Goal: Transaction & Acquisition: Purchase product/service

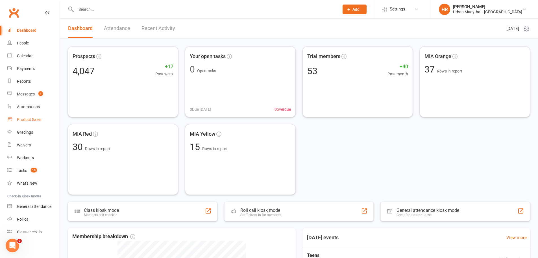
click at [38, 121] on div "Product Sales" at bounding box center [29, 119] width 24 height 5
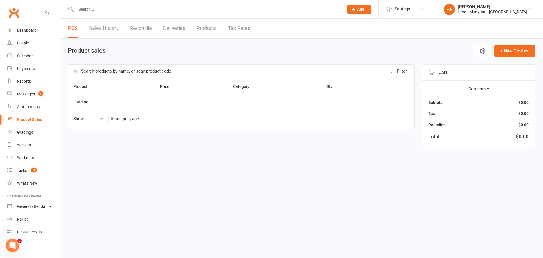
select select "10"
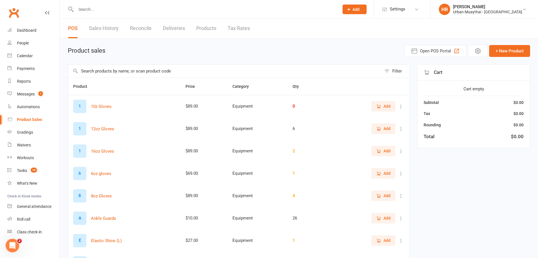
click at [158, 69] on input "text" at bounding box center [225, 70] width 314 height 13
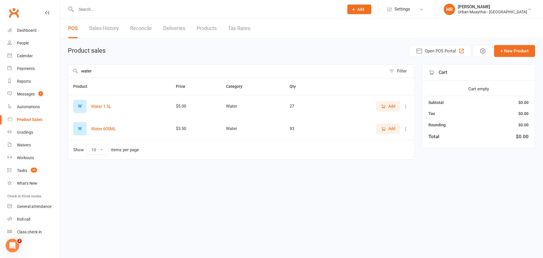
type input "water"
click at [386, 130] on icon "button" at bounding box center [383, 128] width 5 height 5
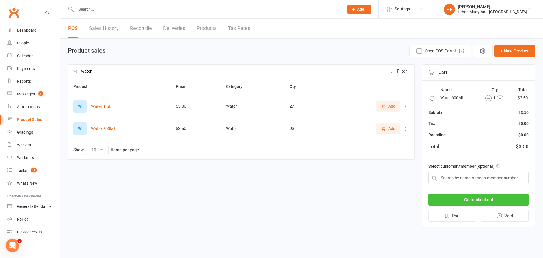
click at [483, 202] on button "Go to checkout" at bounding box center [478, 199] width 100 height 12
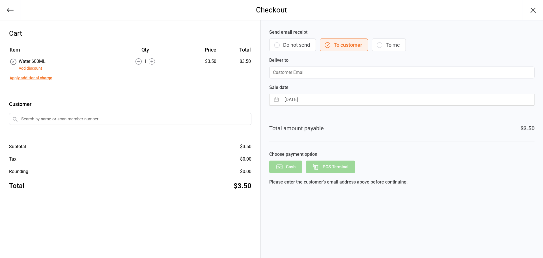
click at [286, 47] on button "Do not send" at bounding box center [292, 44] width 47 height 13
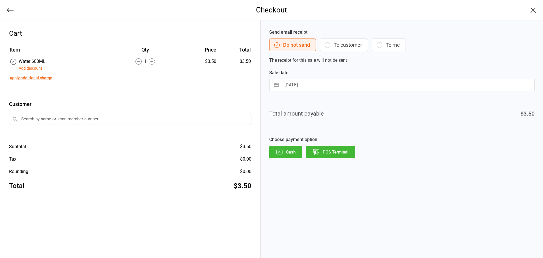
click at [337, 153] on button "POS Terminal" at bounding box center [330, 152] width 49 height 12
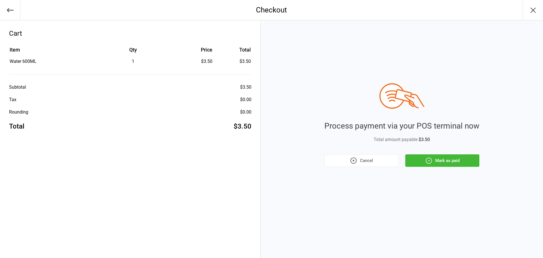
click at [452, 161] on button "Mark as paid" at bounding box center [442, 160] width 74 height 12
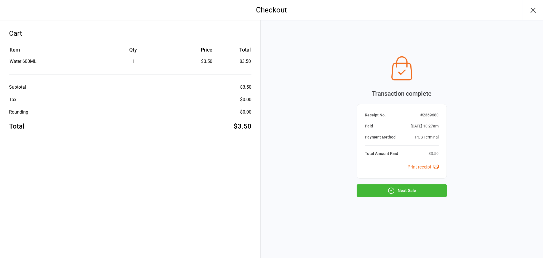
click at [370, 193] on button "Next Sale" at bounding box center [401, 190] width 90 height 12
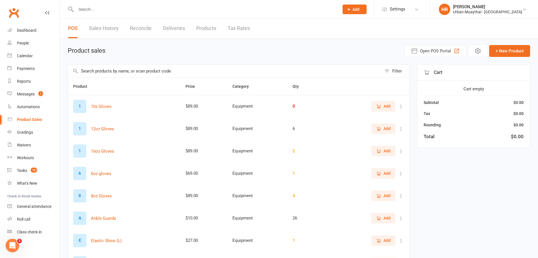
click at [219, 49] on div "Product sales Open POS Portal + New Product" at bounding box center [299, 51] width 463 height 12
click at [39, 32] on link "Dashboard" at bounding box center [33, 30] width 52 height 13
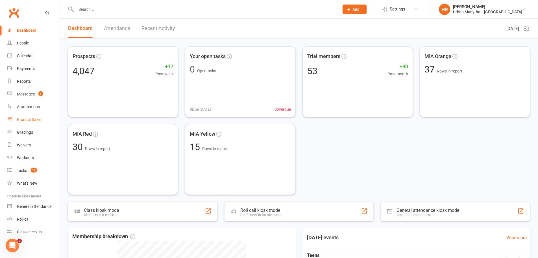
click at [43, 118] on link "Product Sales" at bounding box center [33, 119] width 52 height 13
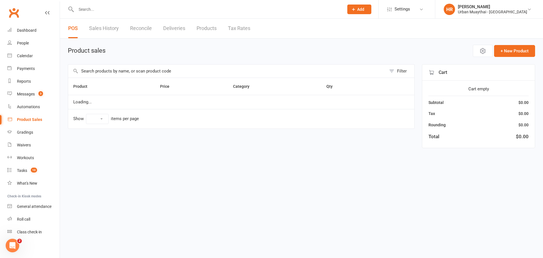
select select "10"
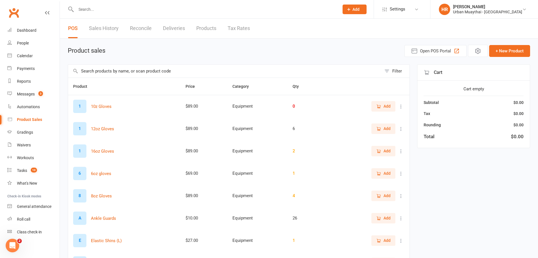
click at [157, 72] on input "text" at bounding box center [225, 70] width 314 height 13
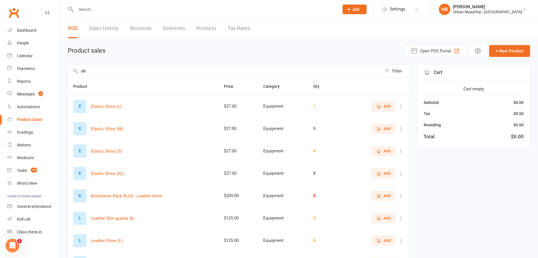
type input "s"
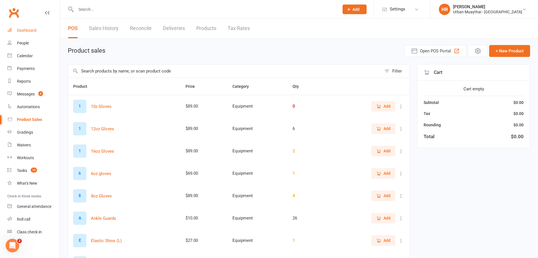
click at [23, 31] on div "Dashboard" at bounding box center [27, 30] width 20 height 5
